Goal: Task Accomplishment & Management: Manage account settings

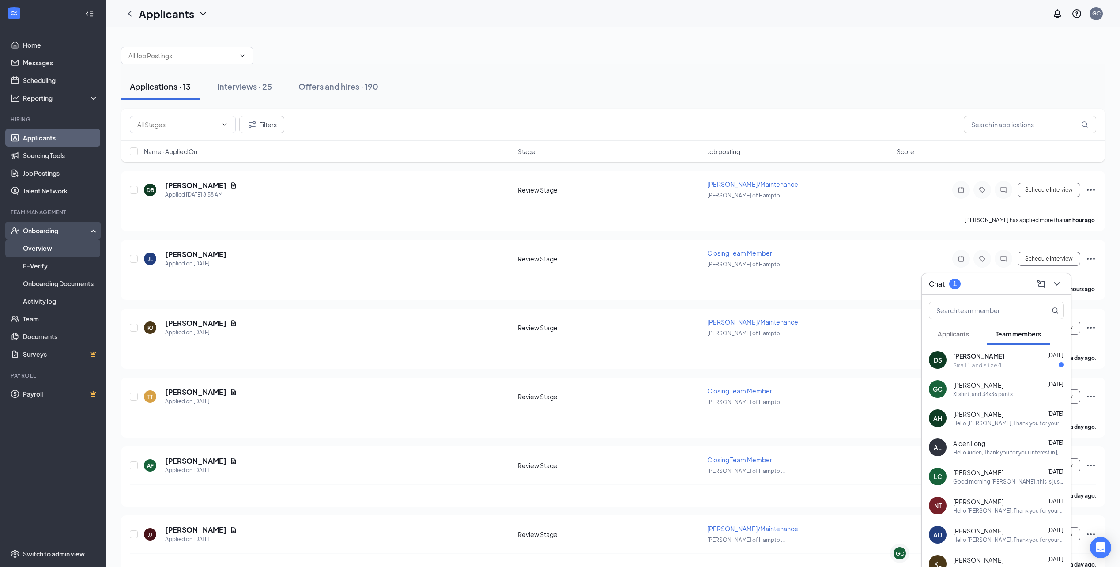
click at [51, 246] on link "Overview" at bounding box center [60, 248] width 75 height 18
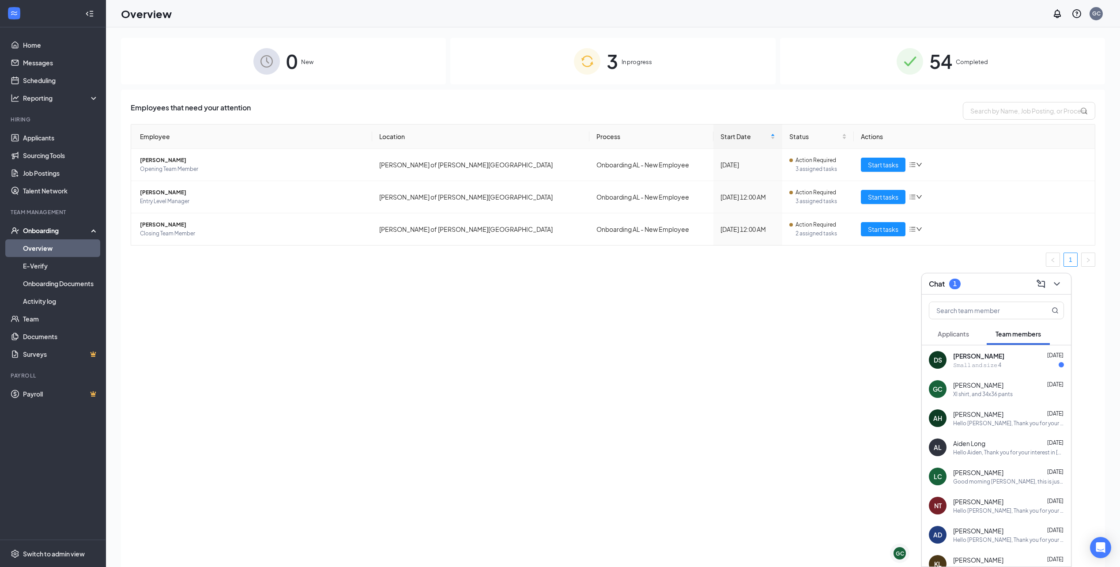
click at [546, 74] on div "3 In progress" at bounding box center [612, 61] width 325 height 46
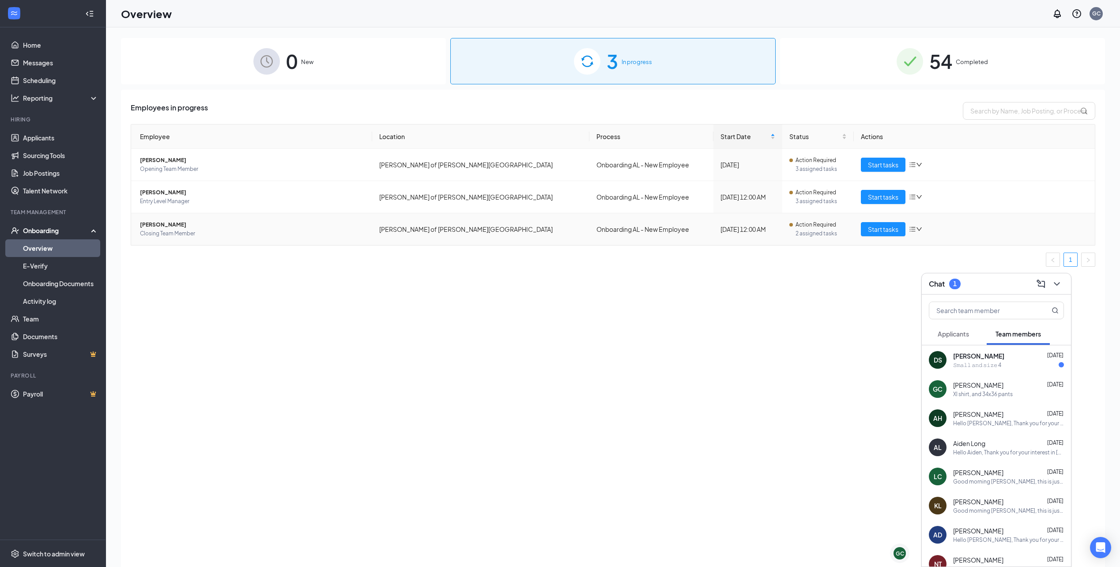
click at [177, 229] on span "[PERSON_NAME]" at bounding box center [252, 224] width 225 height 9
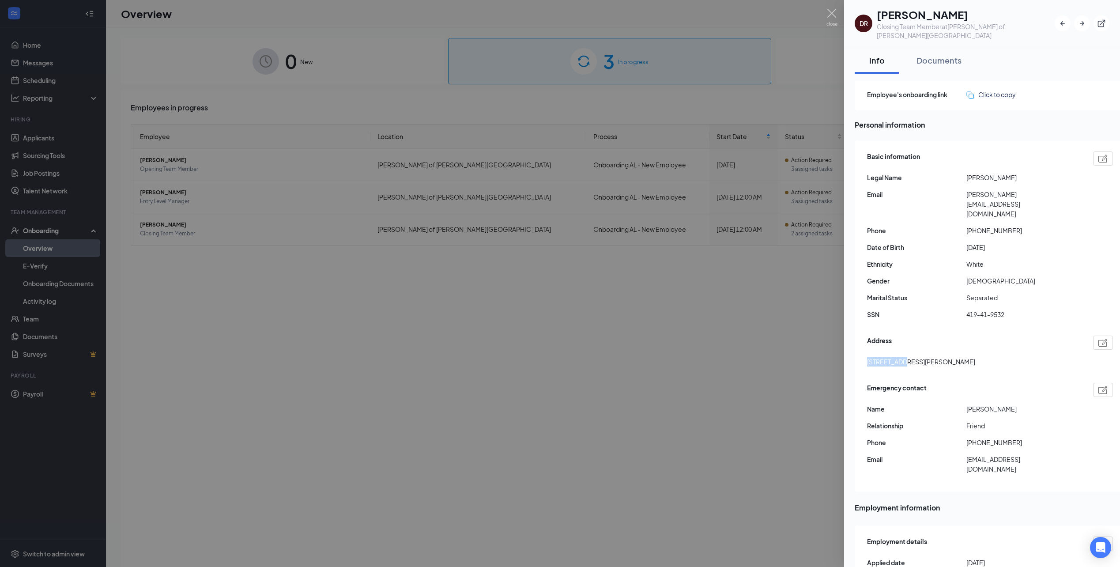
drag, startPoint x: 868, startPoint y: 345, endPoint x: 896, endPoint y: 347, distance: 27.9
click at [896, 357] on span "[STREET_ADDRESS][PERSON_NAME]" at bounding box center [921, 362] width 108 height 10
copy span "[STREET_ADDRESS]"
click at [936, 309] on div "Basic information Legal Name [PERSON_NAME] Email [PERSON_NAME][EMAIL_ADDRESS][D…" at bounding box center [989, 315] width 269 height 351
drag, startPoint x: 966, startPoint y: 188, endPoint x: 976, endPoint y: 195, distance: 12.0
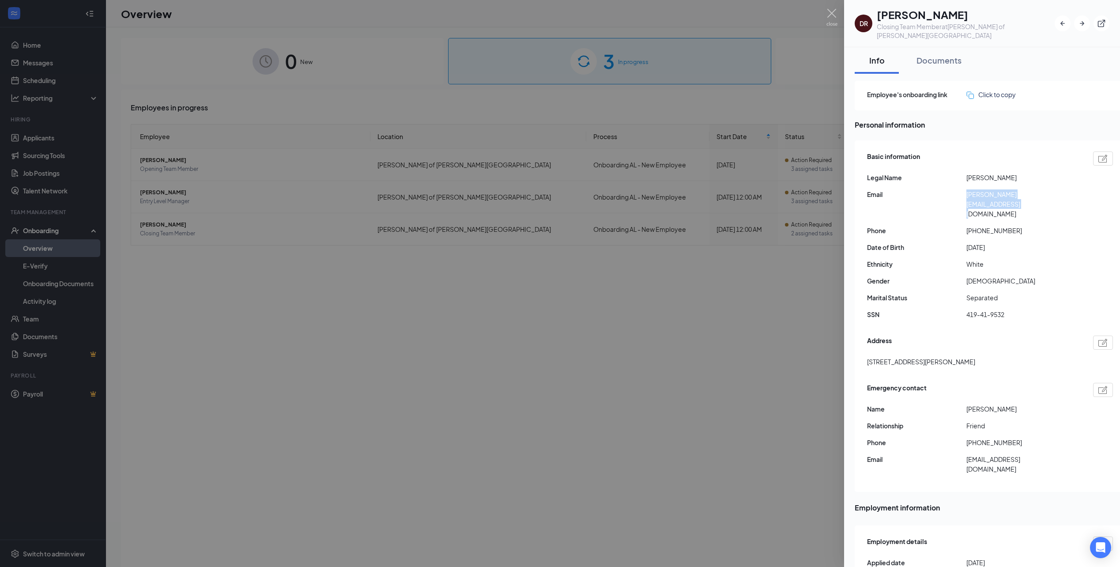
click at [976, 195] on span "[PERSON_NAME][EMAIL_ADDRESS][DOMAIN_NAME]" at bounding box center [1015, 203] width 99 height 29
copy span "[PERSON_NAME][EMAIL_ADDRESS][DOMAIN_NAME]"
drag, startPoint x: 1009, startPoint y: 211, endPoint x: 973, endPoint y: 217, distance: 36.3
click at [973, 217] on div "Basic information Legal Name [PERSON_NAME] Email [PERSON_NAME][EMAIL_ADDRESS][D…" at bounding box center [990, 237] width 246 height 177
copy span "2562446215"
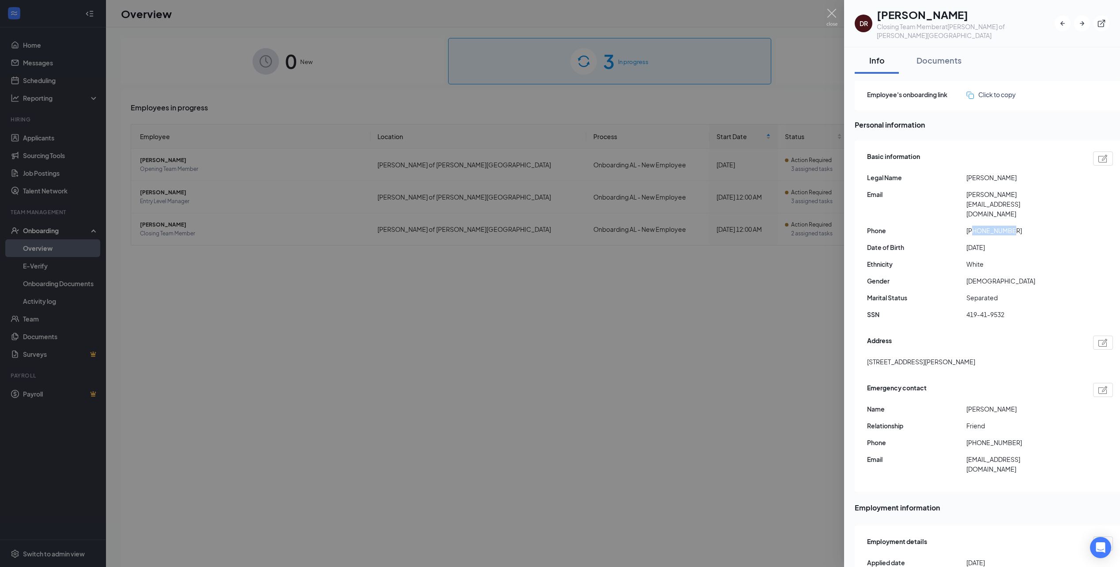
click at [430, 403] on div at bounding box center [560, 283] width 1120 height 567
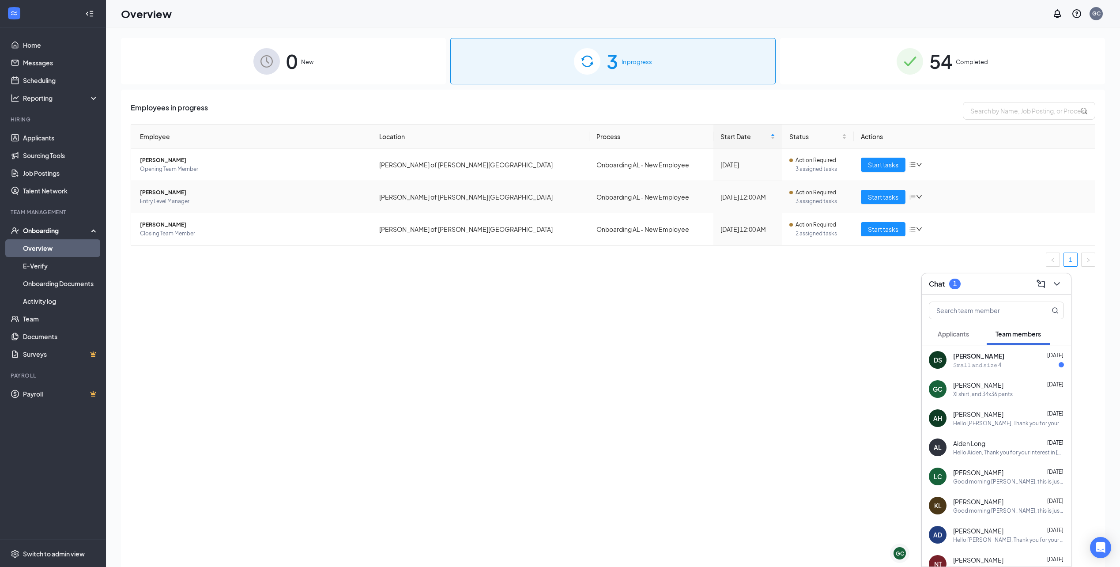
click at [223, 193] on span "[PERSON_NAME]" at bounding box center [252, 192] width 225 height 9
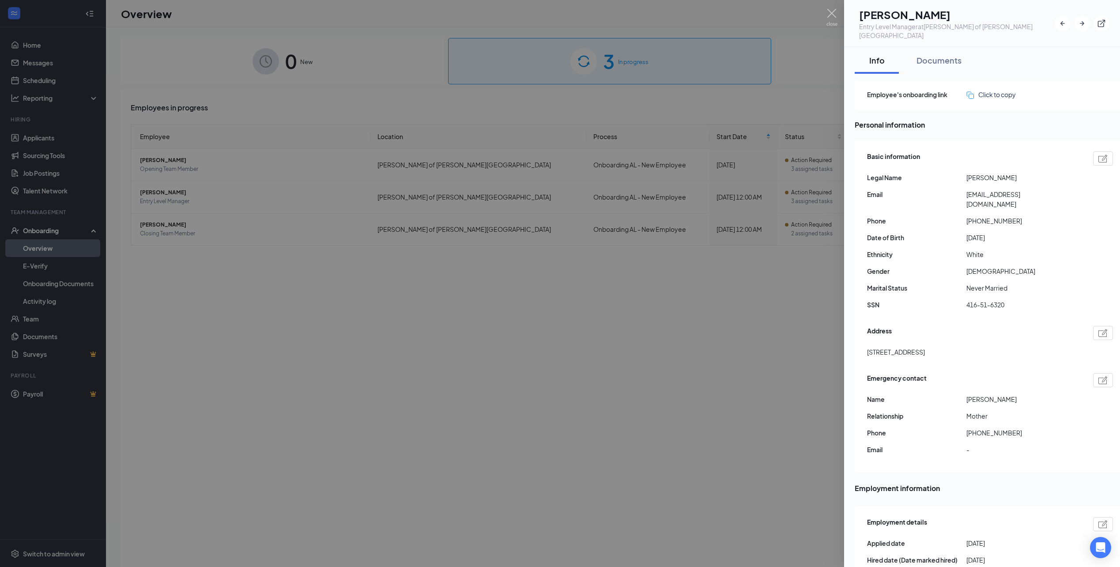
drag, startPoint x: 867, startPoint y: 332, endPoint x: 942, endPoint y: 334, distance: 75.1
click at [942, 334] on div "Basic information Legal Name [PERSON_NAME] Email [EMAIL_ADDRESS][DOMAIN_NAME] P…" at bounding box center [989, 306] width 269 height 332
copy span "[STREET_ADDRESS] se"
drag, startPoint x: 965, startPoint y: 186, endPoint x: 1042, endPoint y: 190, distance: 76.9
click at [1042, 190] on div "Email [EMAIL_ADDRESS][DOMAIN_NAME]" at bounding box center [990, 198] width 246 height 19
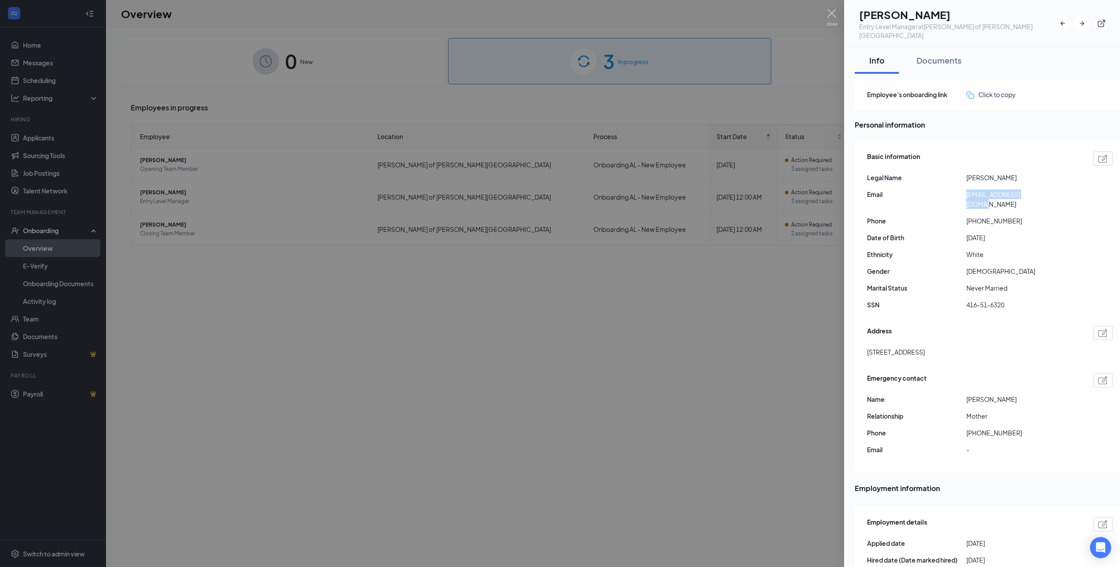
copy div "[EMAIL_ADDRESS][DOMAIN_NAME]"
drag, startPoint x: 975, startPoint y: 203, endPoint x: 1032, endPoint y: 205, distance: 56.5
click at [1032, 216] on span "[PHONE_NUMBER]" at bounding box center [1015, 221] width 99 height 10
copy span "3345876544"
drag, startPoint x: 347, startPoint y: 308, endPoint x: 299, endPoint y: 253, distance: 72.3
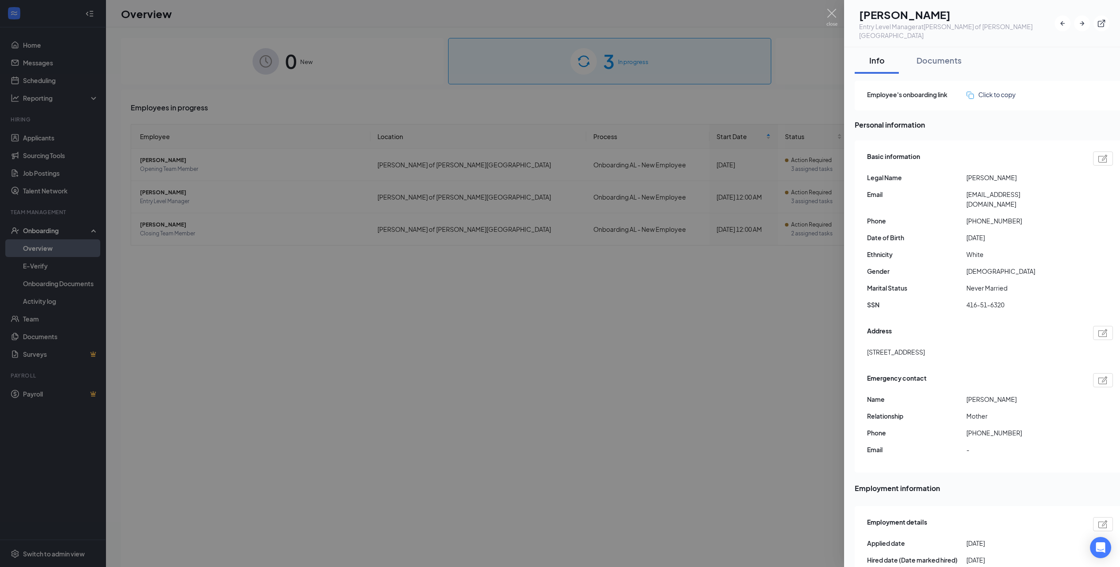
click at [347, 308] on div at bounding box center [560, 283] width 1120 height 567
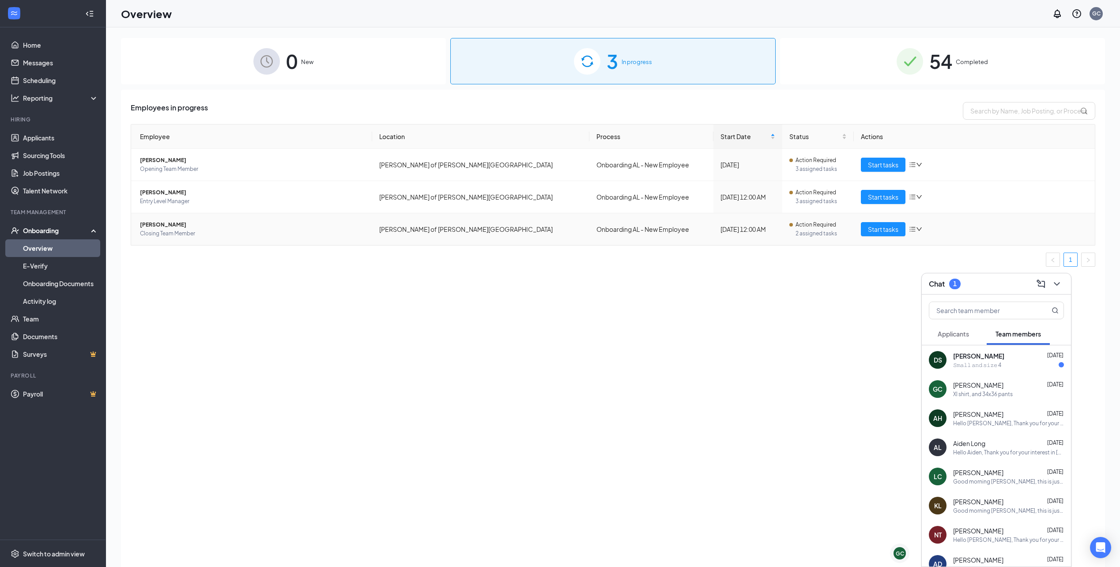
click at [241, 232] on span "Closing Team Member" at bounding box center [252, 233] width 225 height 9
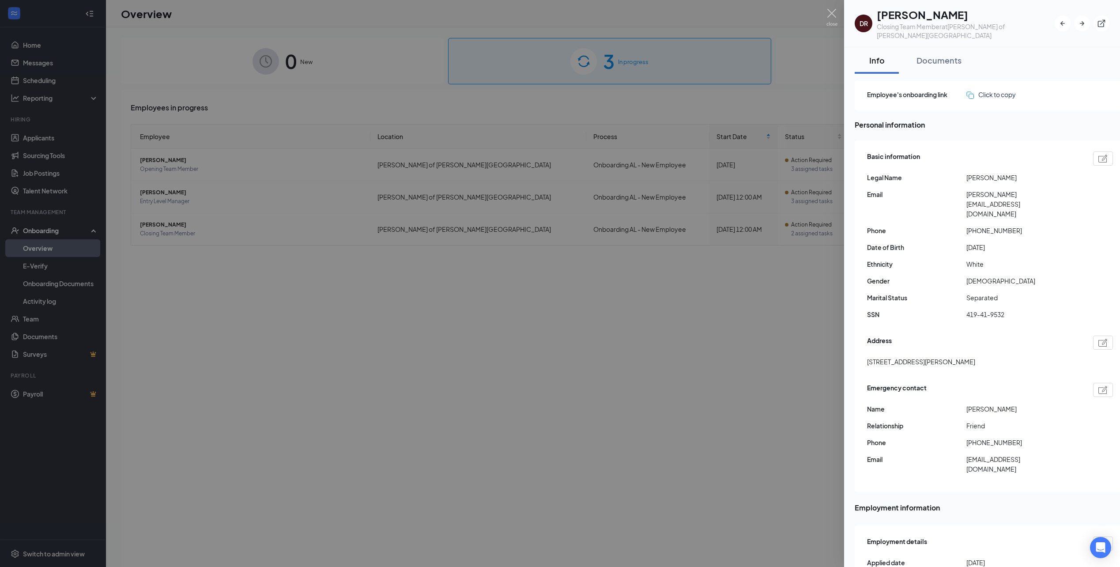
click at [624, 372] on div at bounding box center [560, 283] width 1120 height 567
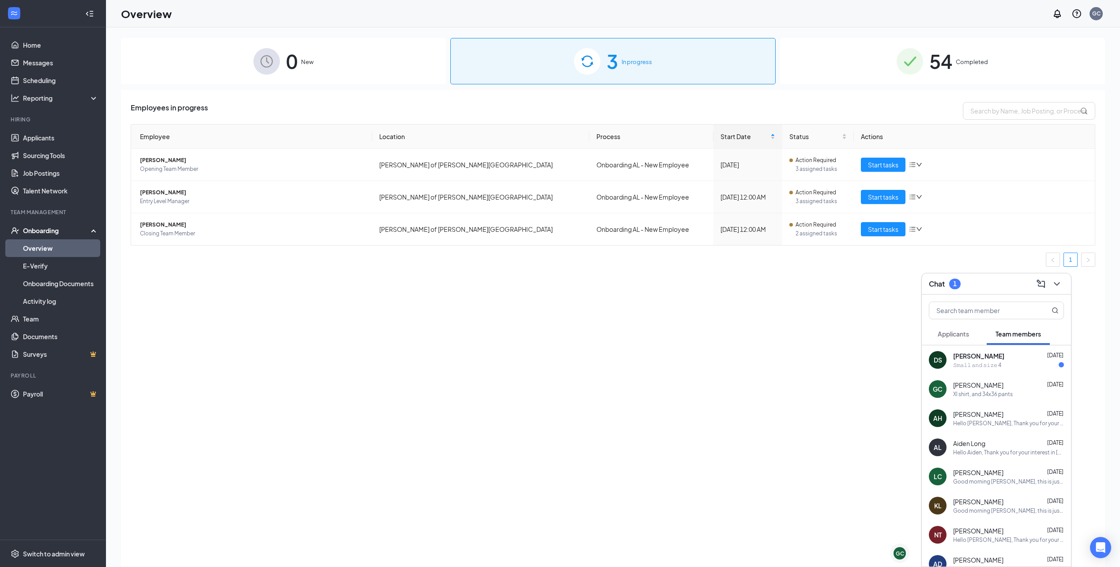
click at [989, 384] on span "[PERSON_NAME]" at bounding box center [978, 385] width 50 height 9
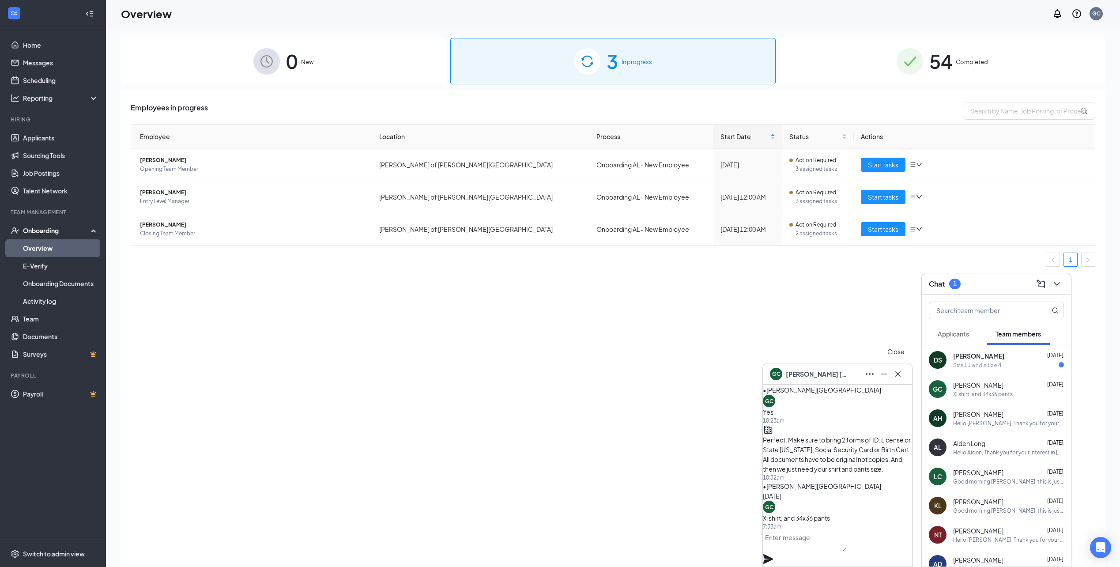
click at [900, 374] on icon "Cross" at bounding box center [898, 374] width 11 height 11
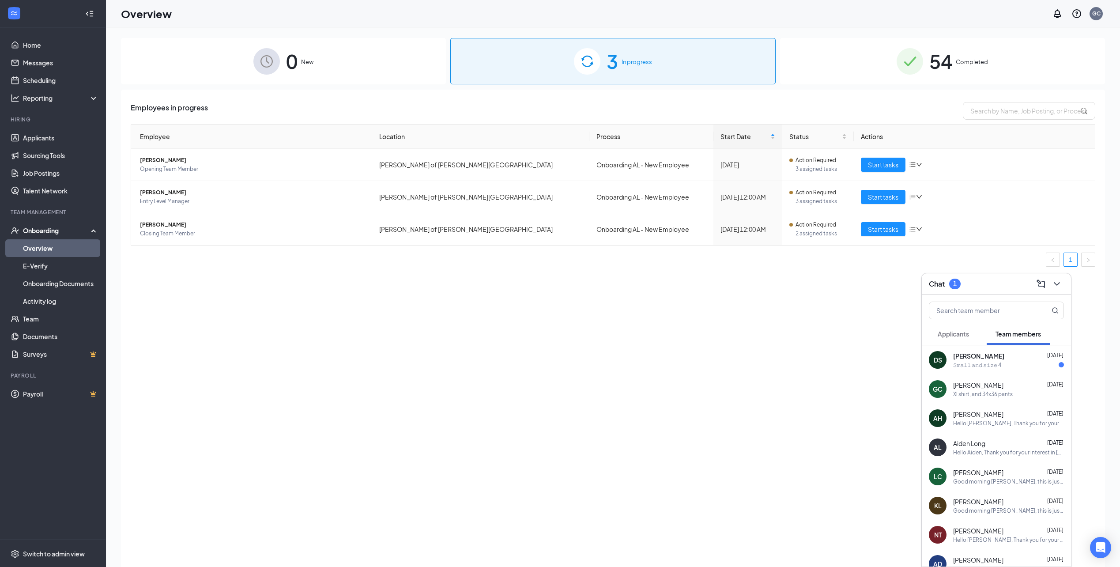
click at [1010, 276] on div "Chat 1" at bounding box center [996, 283] width 149 height 21
